Goal: Task Accomplishment & Management: Manage account settings

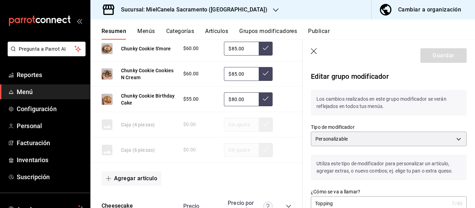
click at [311, 50] on icon "button" at bounding box center [314, 51] width 7 height 7
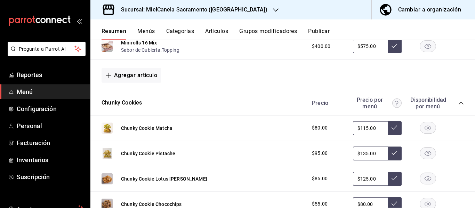
scroll to position [511, 0]
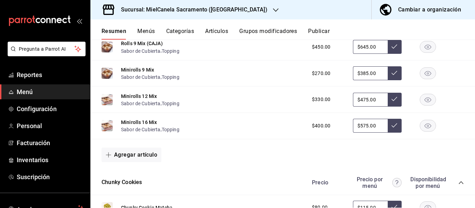
click at [458, 181] on icon "collapse-category-row" at bounding box center [461, 183] width 6 height 6
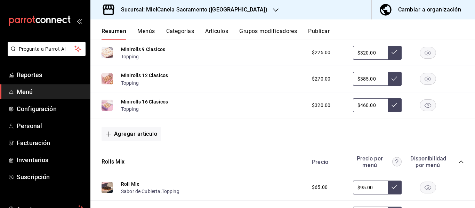
scroll to position [288, 0]
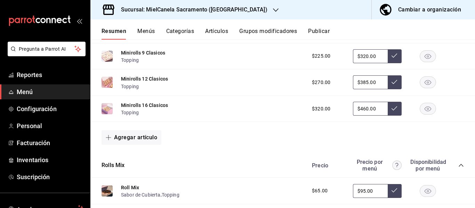
click at [458, 161] on div "Precio Precio por menú Disponibilidad por menú" at bounding box center [384, 165] width 159 height 13
click at [458, 167] on icon "collapse-category-row" at bounding box center [461, 166] width 6 height 6
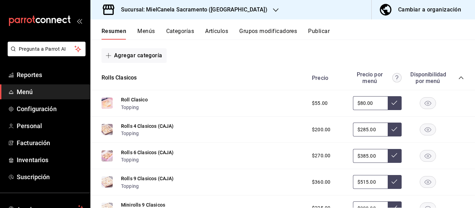
scroll to position [133, 0]
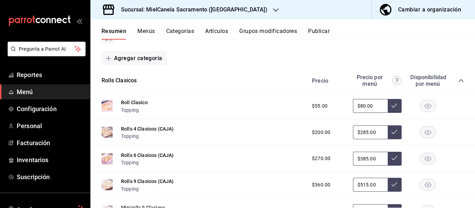
click at [458, 81] on icon "collapse-category-row" at bounding box center [461, 81] width 6 height 6
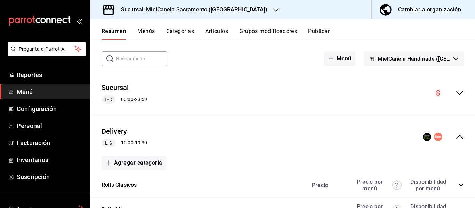
scroll to position [26, 0]
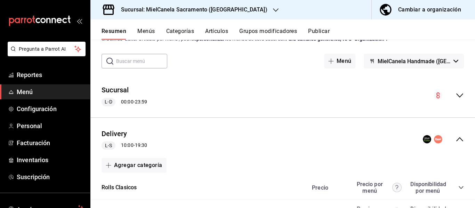
click at [467, 61] on div "​ ​ Menú MielCanela Handmade ([GEOGRAPHIC_DATA])" at bounding box center [282, 61] width 385 height 15
click at [456, 98] on icon "collapse-menu-row" at bounding box center [460, 95] width 8 height 8
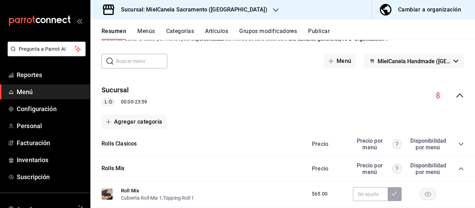
click at [458, 168] on icon "collapse-category-row" at bounding box center [461, 169] width 6 height 6
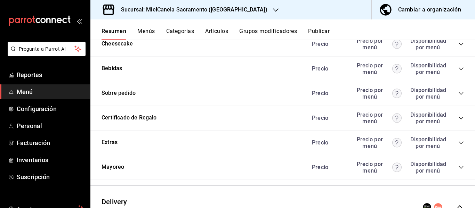
scroll to position [201, 0]
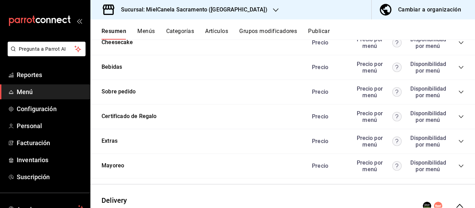
click at [458, 91] on icon "collapse-category-row" at bounding box center [461, 92] width 6 height 6
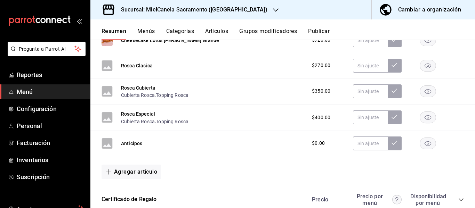
scroll to position [305, 0]
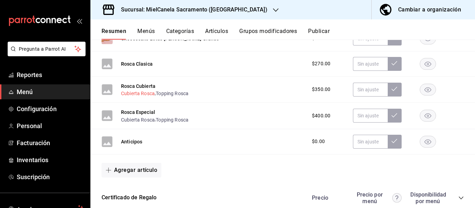
click at [144, 93] on button "Cubierta Rosca" at bounding box center [138, 93] width 34 height 7
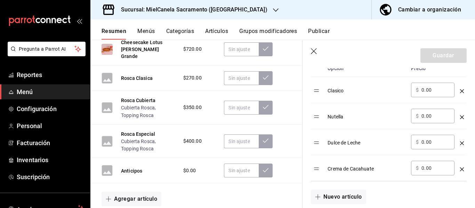
scroll to position [236, 0]
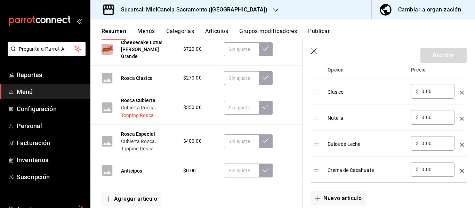
click at [146, 112] on button "Topping Rosca" at bounding box center [137, 115] width 33 height 7
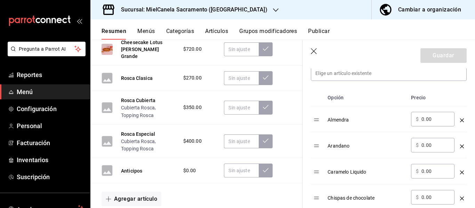
scroll to position [205, 0]
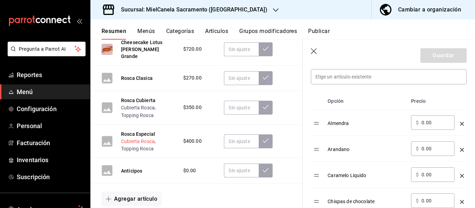
click at [151, 138] on button "Cubierta Rosca" at bounding box center [138, 141] width 34 height 7
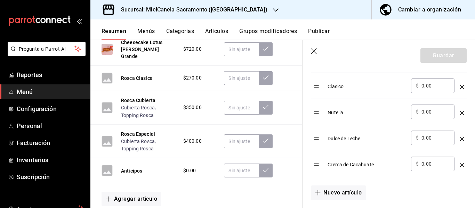
scroll to position [248, 0]
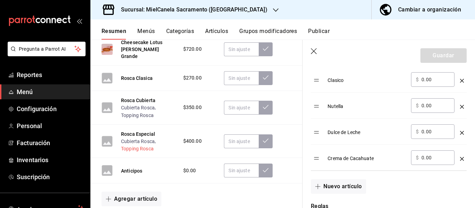
click at [132, 145] on button "Topping Rosca" at bounding box center [137, 148] width 33 height 7
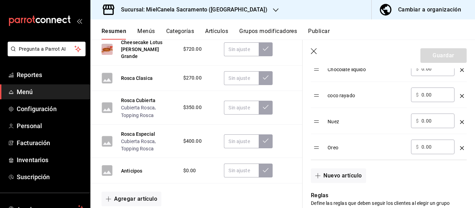
scroll to position [453, 0]
